Goal: Task Accomplishment & Management: Manage account settings

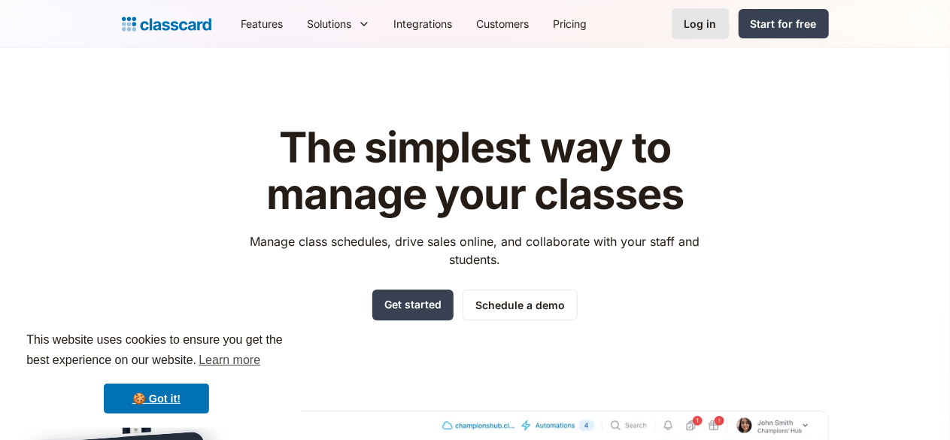
click at [716, 20] on div "Log in" at bounding box center [700, 24] width 32 height 16
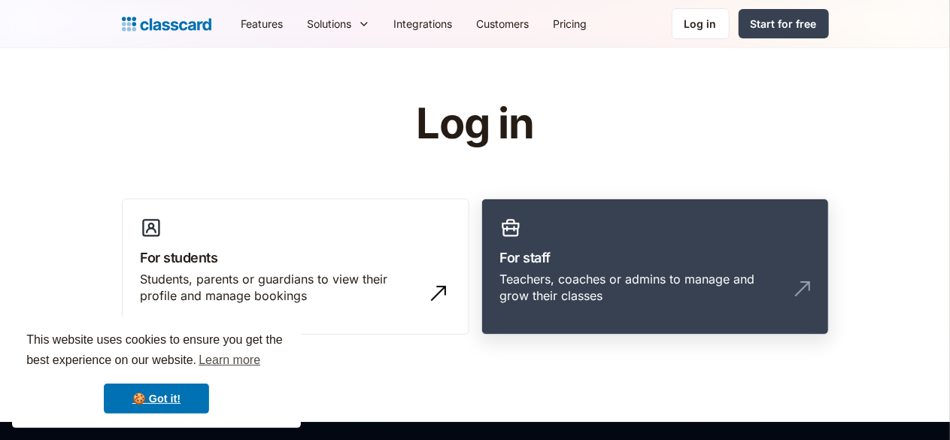
click at [762, 271] on div "Teachers, coaches or admins to manage and grow their classes" at bounding box center [640, 288] width 280 height 34
